Goal: Obtain resource: Download file/media

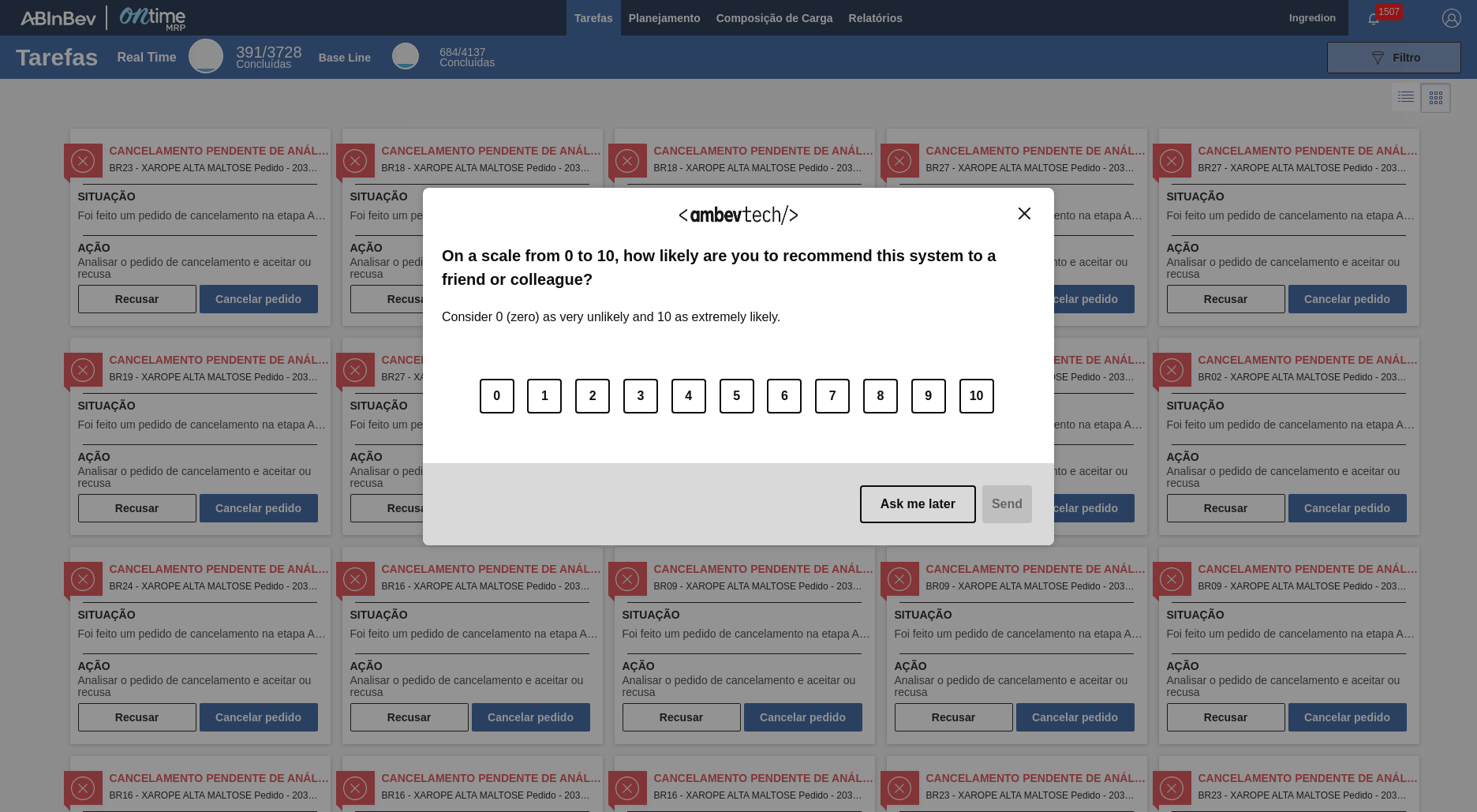
click at [1024, 213] on img "Close" at bounding box center [1024, 213] width 12 height 12
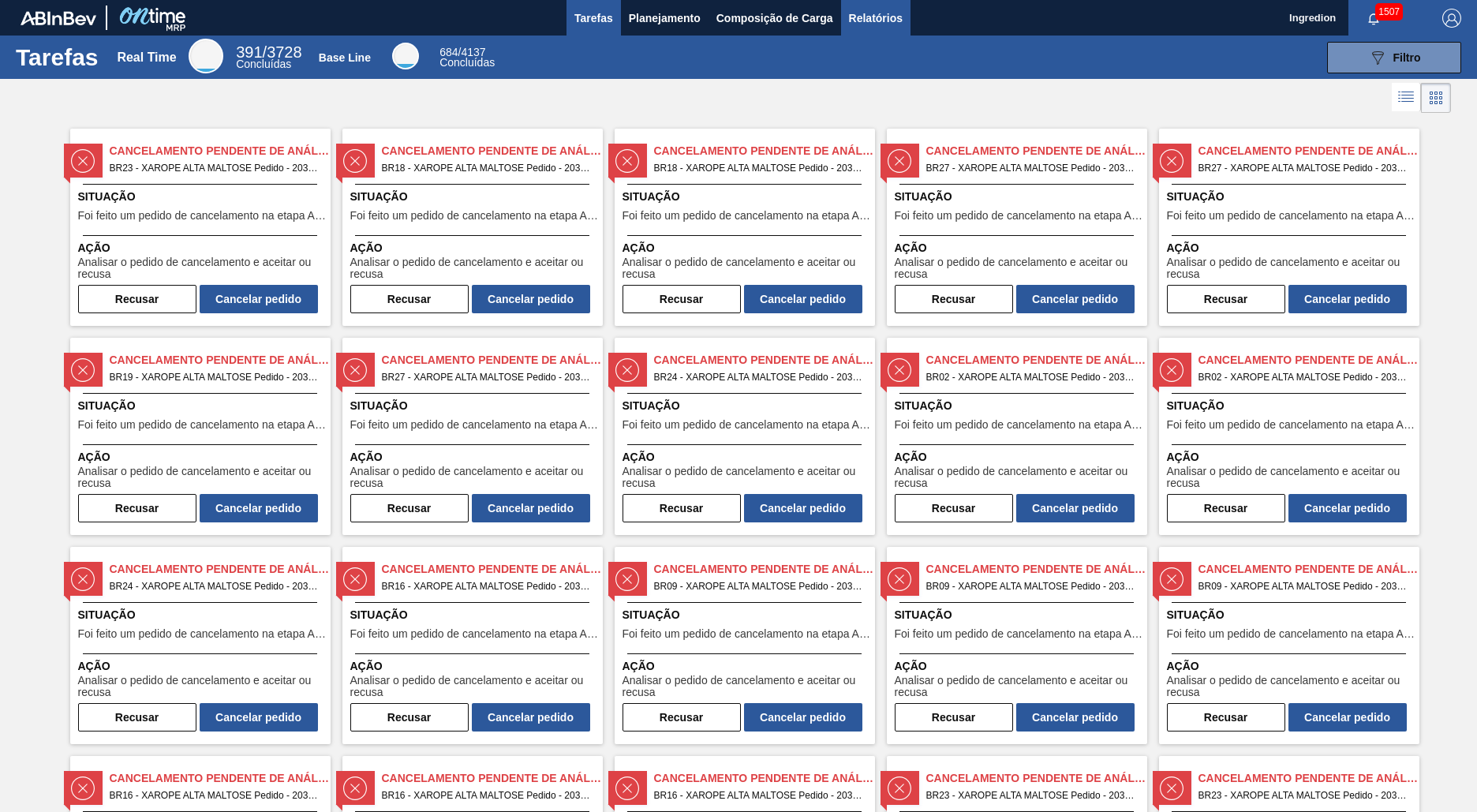
click at [875, 17] on span "Relatórios" at bounding box center [875, 18] width 54 height 19
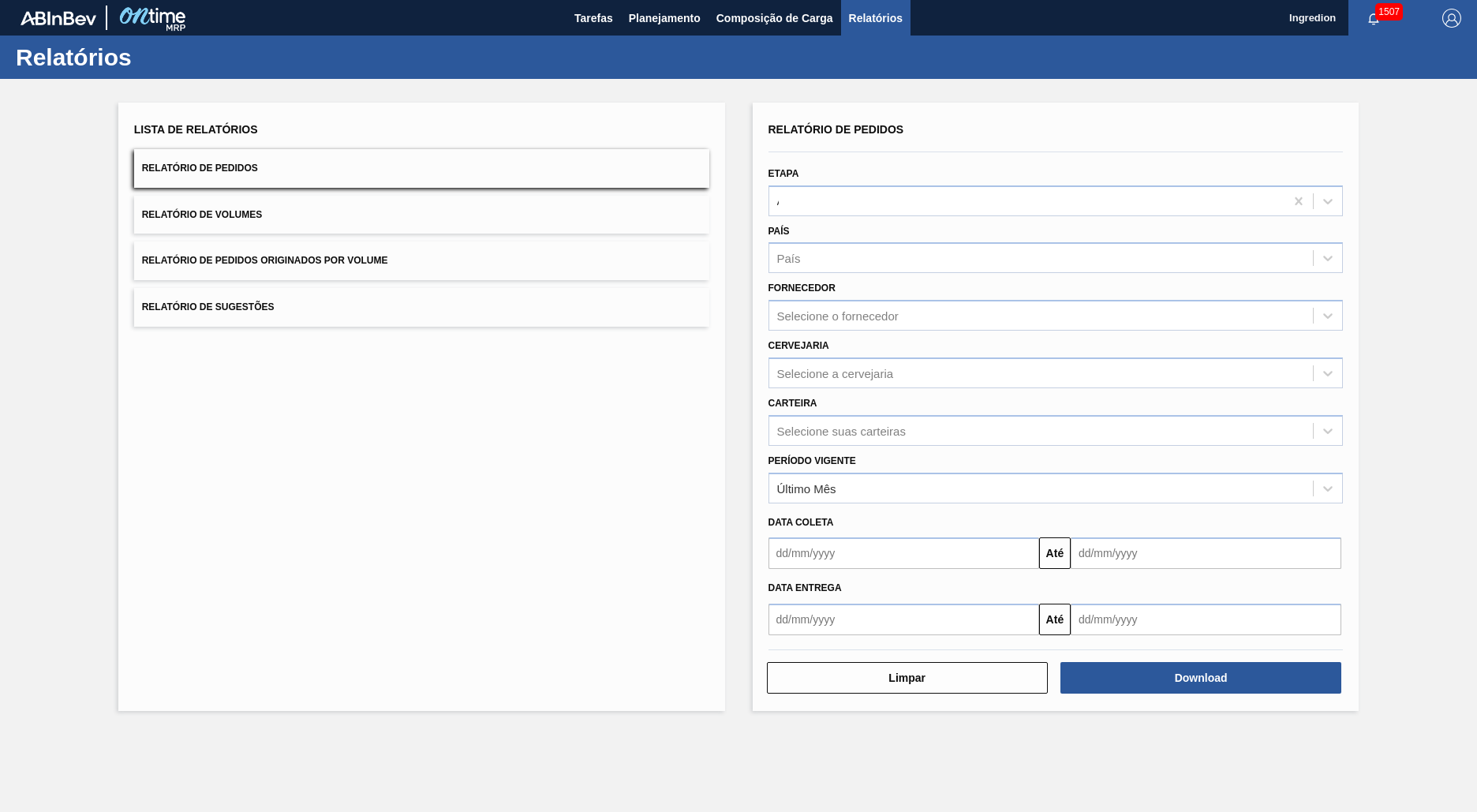
type input "Aguardando Faturamento"
type input "Xarope"
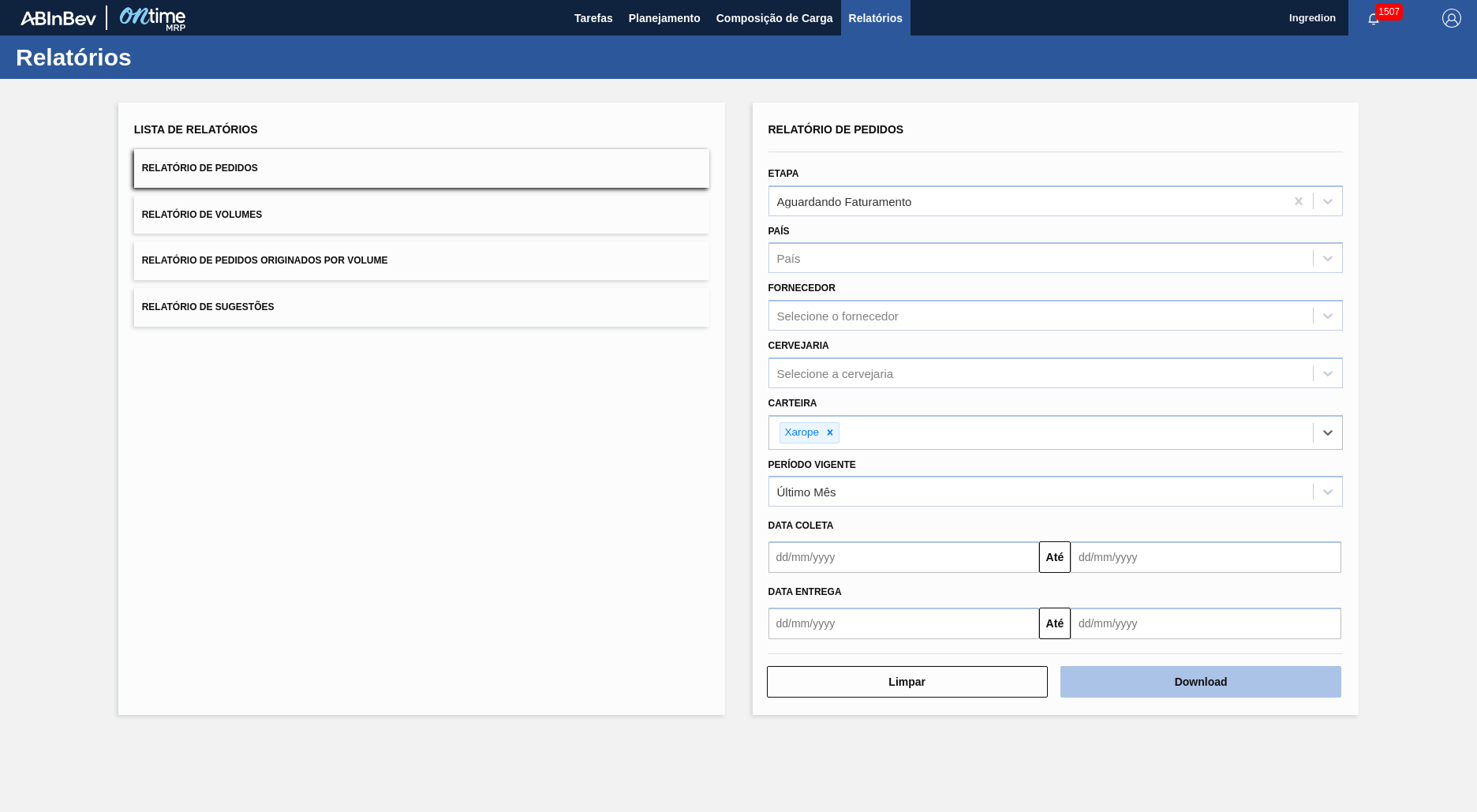
click at [1201, 682] on button "Download" at bounding box center [1201, 681] width 281 height 32
